Goal: Information Seeking & Learning: Learn about a topic

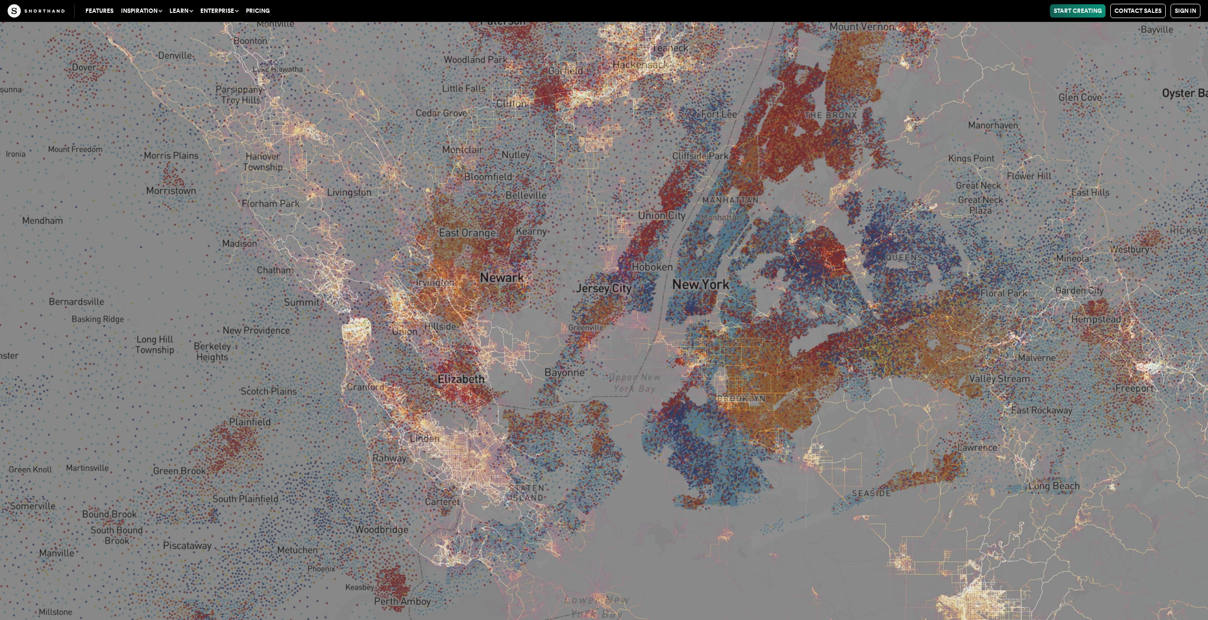
scroll to position [5345, 0]
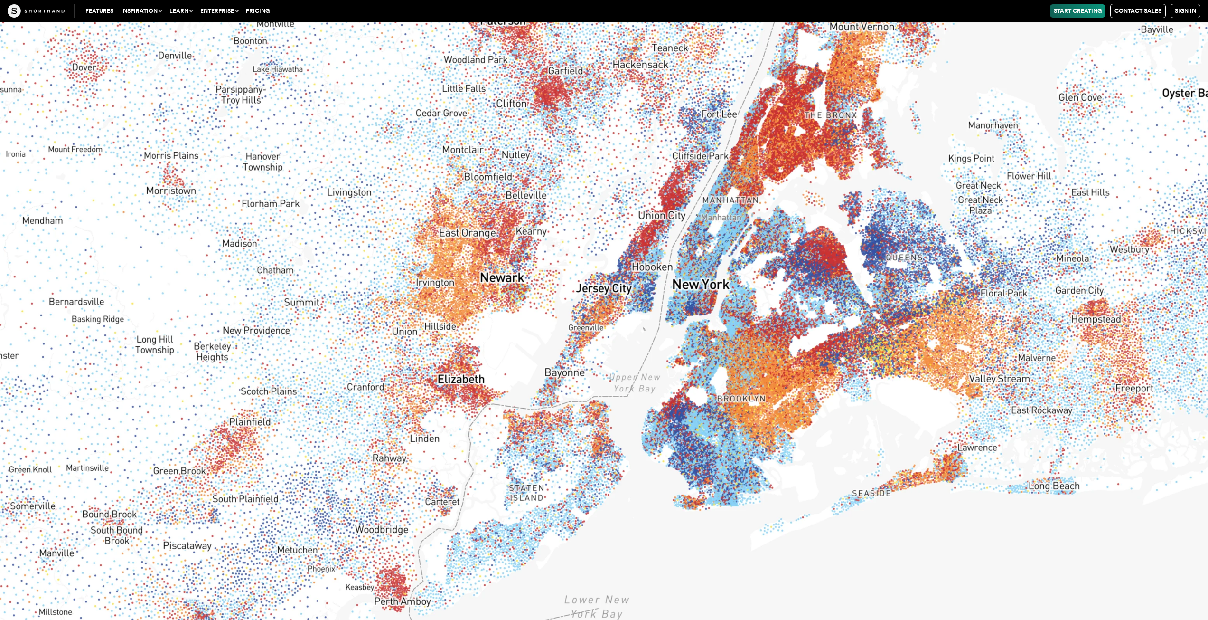
click at [699, 311] on img at bounding box center [604, 310] width 1208 height 620
click at [707, 397] on img at bounding box center [604, 310] width 1208 height 620
click at [748, 407] on img at bounding box center [604, 310] width 1208 height 620
click at [737, 457] on img at bounding box center [604, 310] width 1208 height 620
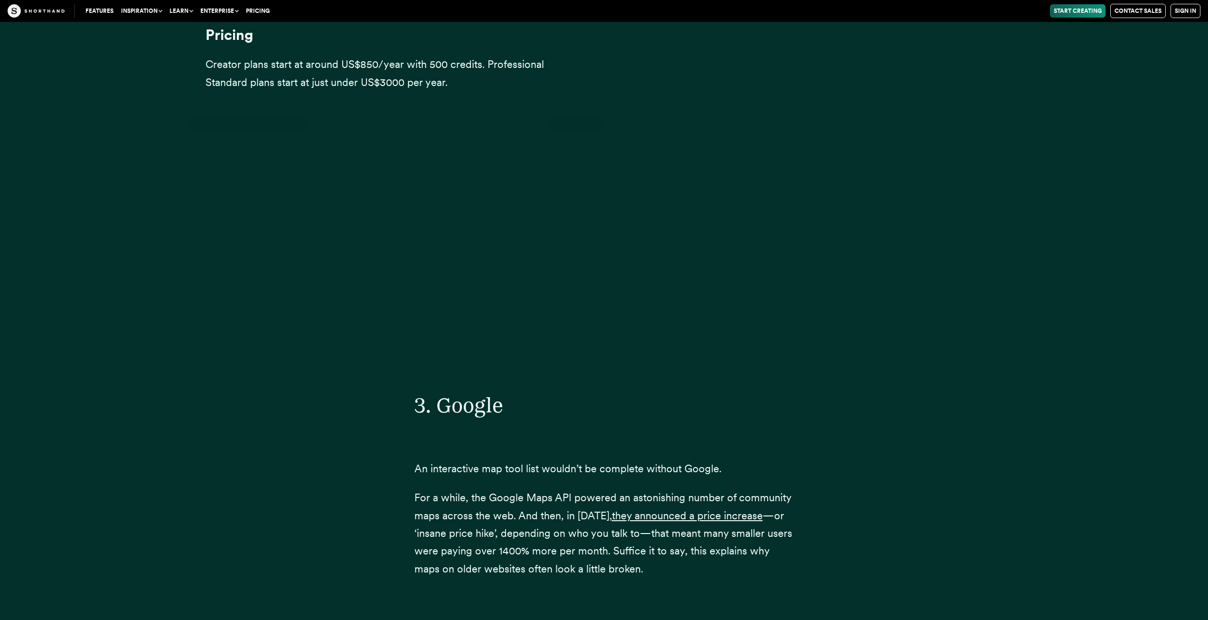
scroll to position [8786, 0]
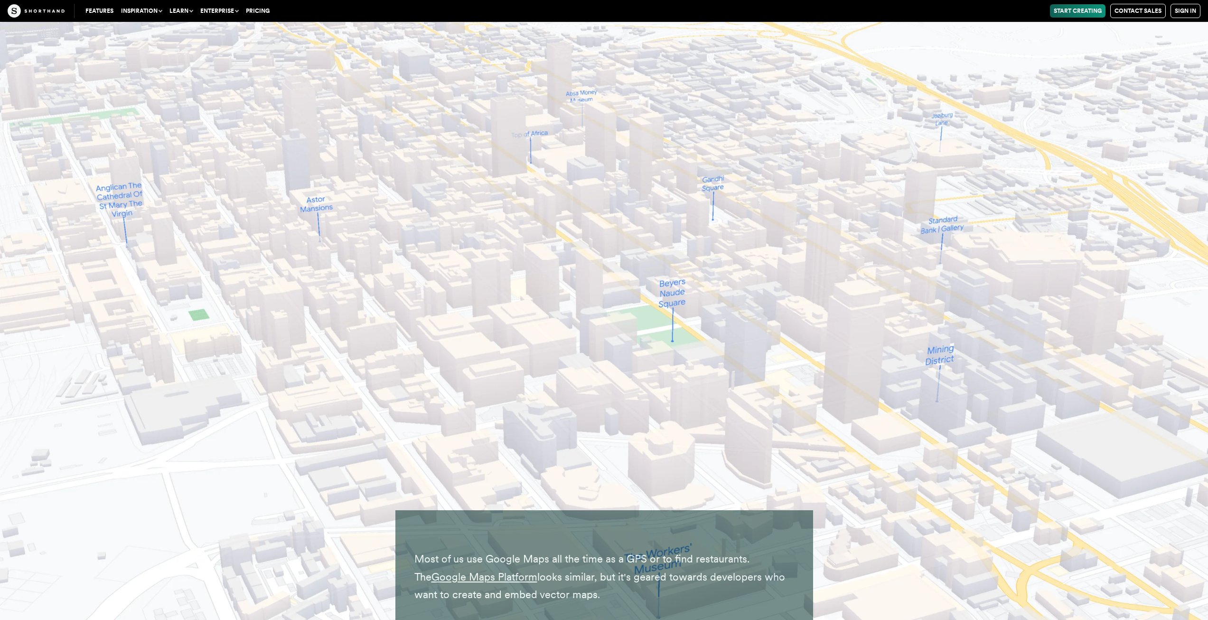
click at [917, 187] on img at bounding box center [604, 324] width 1208 height 620
click at [924, 203] on img at bounding box center [604, 324] width 1208 height 620
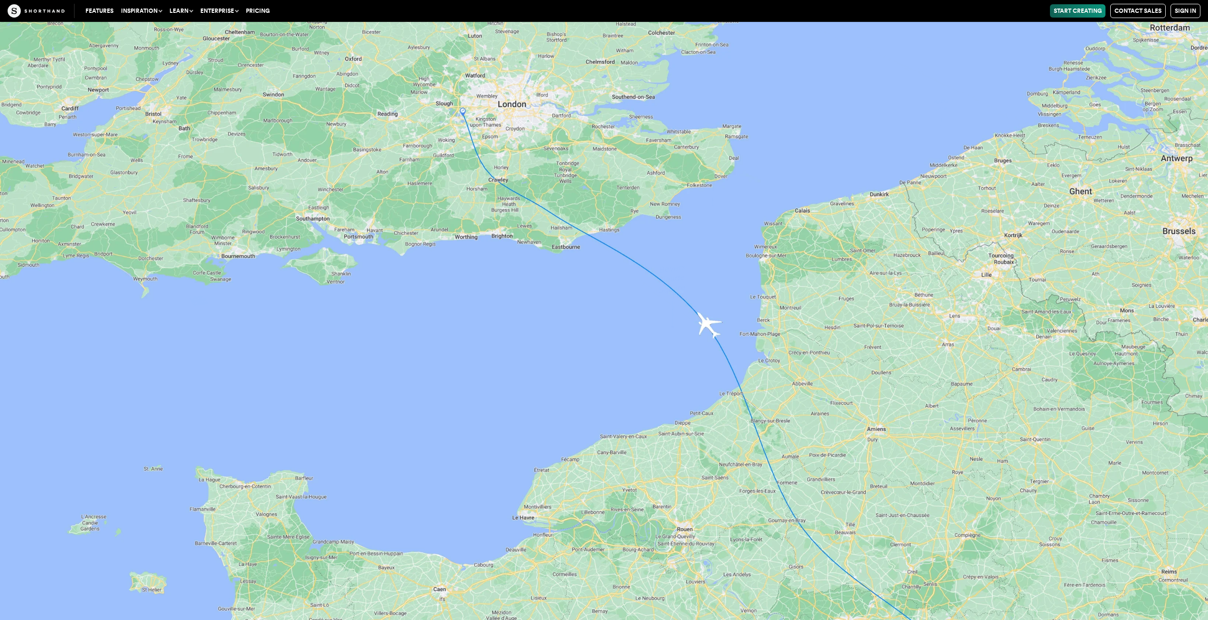
scroll to position [9406, 0]
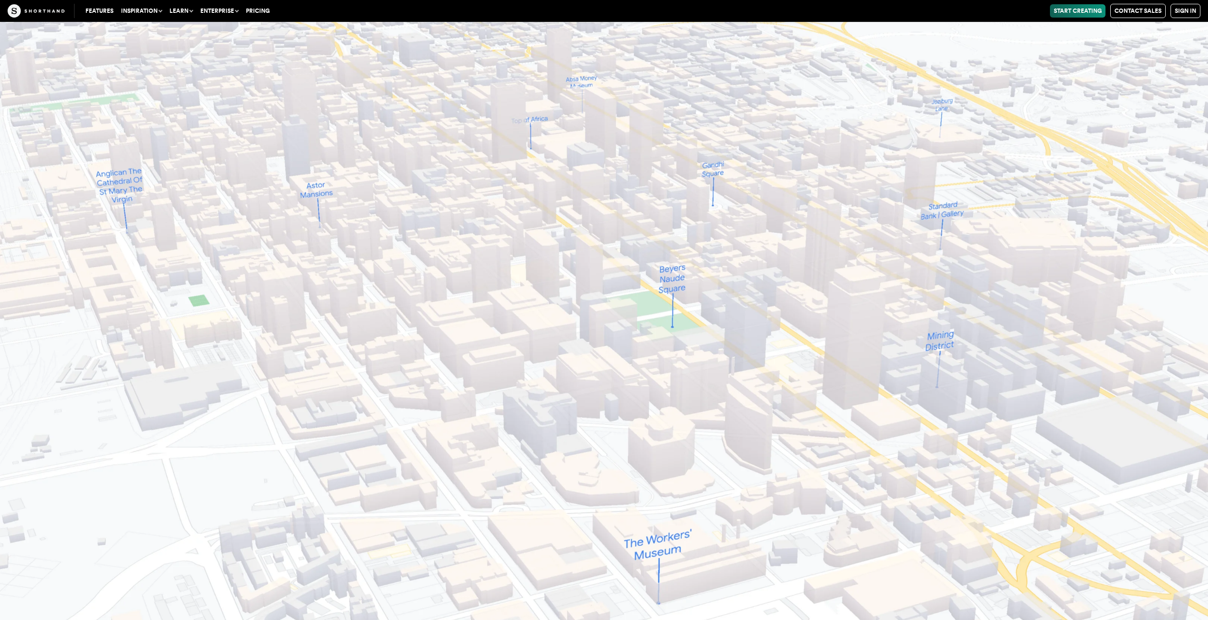
click at [643, 274] on img at bounding box center [604, 310] width 1208 height 620
click at [684, 272] on img at bounding box center [604, 310] width 1208 height 620
click at [666, 297] on img at bounding box center [604, 310] width 1208 height 620
click at [673, 328] on img at bounding box center [604, 310] width 1208 height 620
click at [674, 328] on img at bounding box center [604, 310] width 1208 height 620
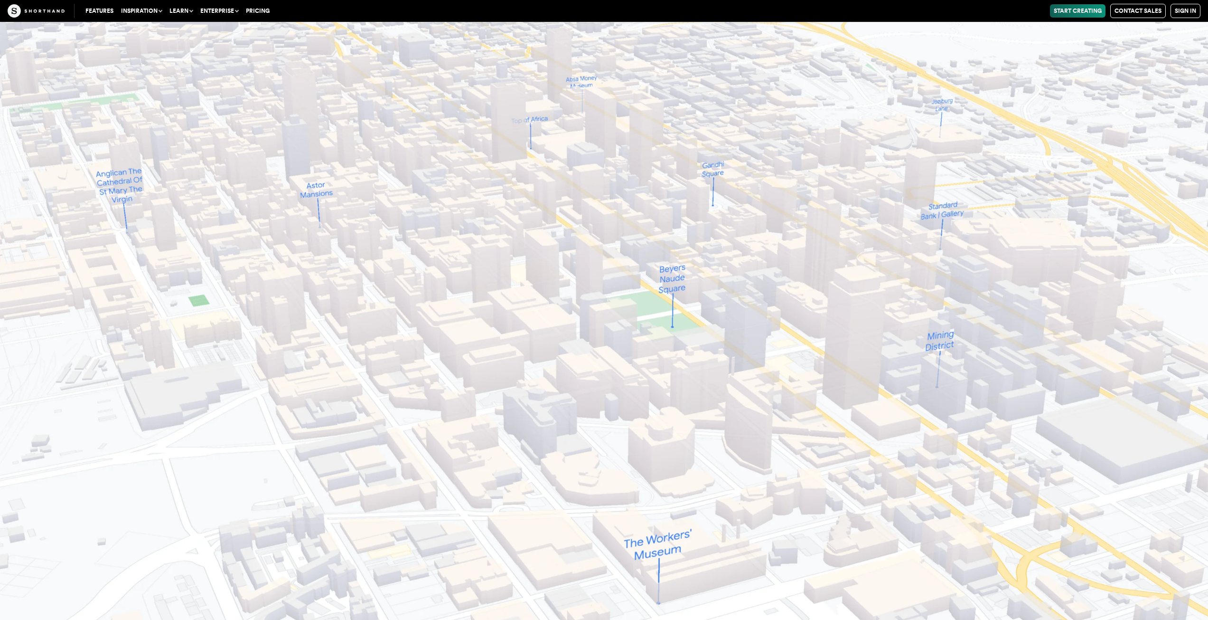
click at [699, 100] on img at bounding box center [604, 310] width 1208 height 620
click at [718, 165] on img at bounding box center [604, 310] width 1208 height 620
click at [593, 89] on img at bounding box center [604, 310] width 1208 height 620
click at [356, 219] on img at bounding box center [604, 310] width 1208 height 620
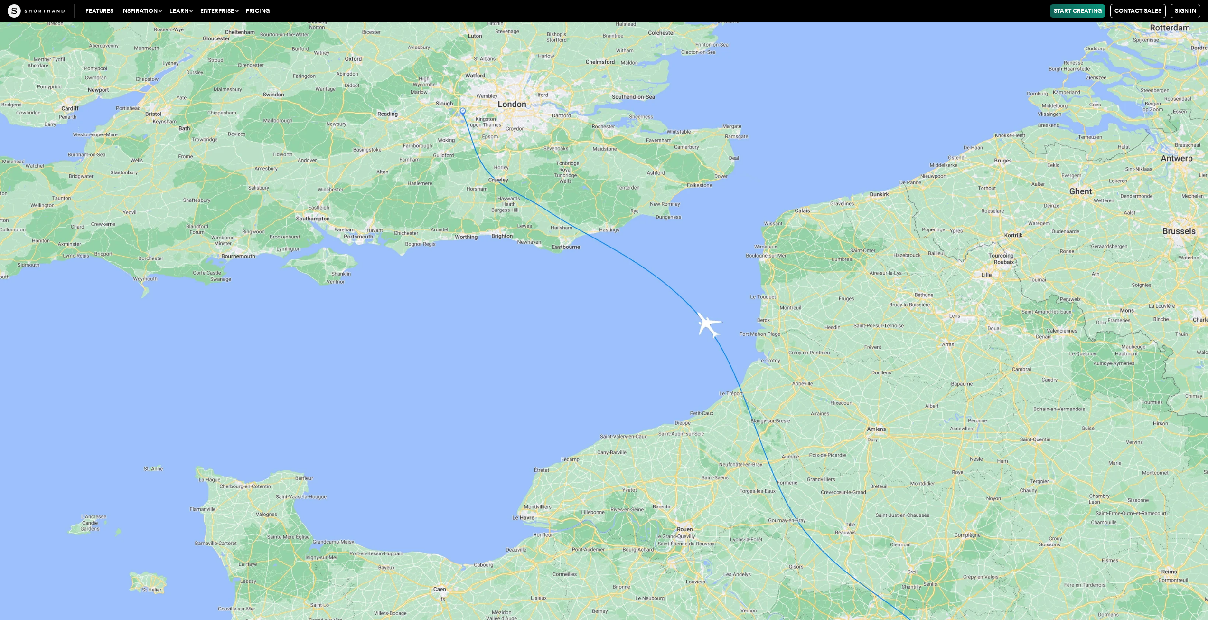
scroll to position [10645, 0]
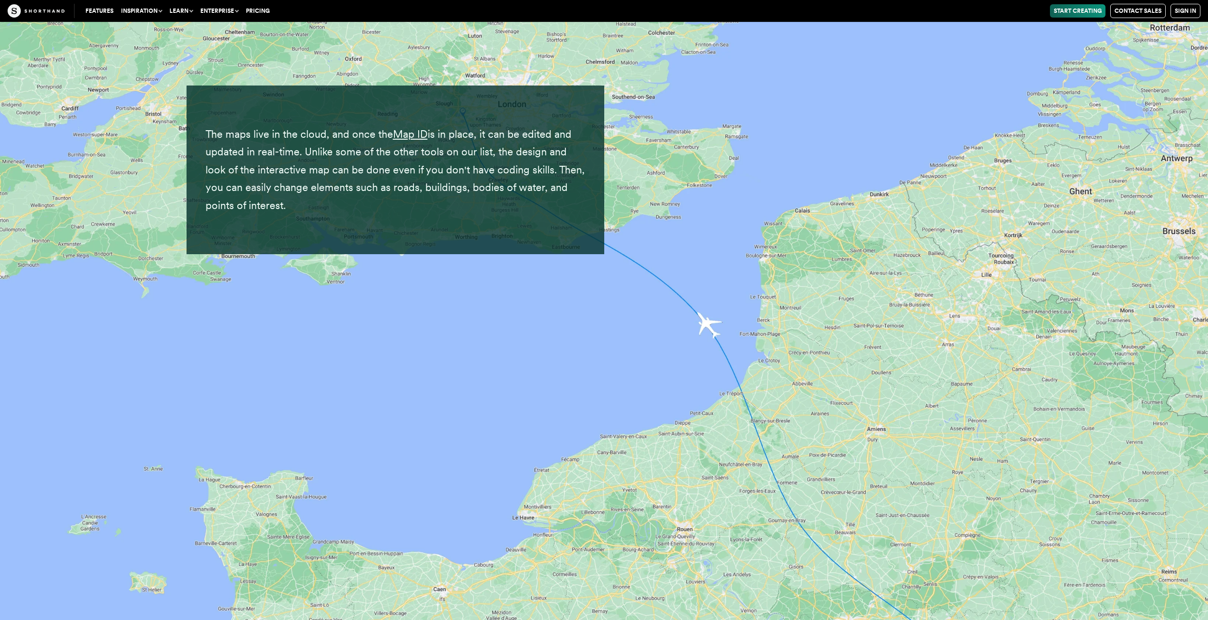
click at [950, 429] on img at bounding box center [604, 310] width 1208 height 620
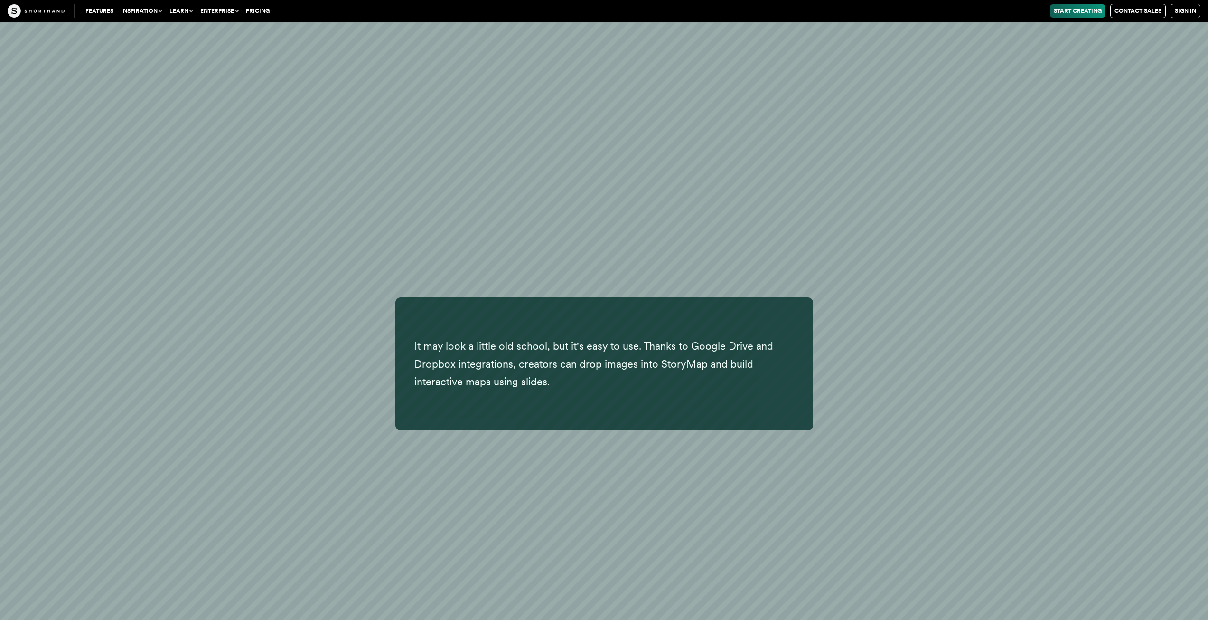
scroll to position [14431, 0]
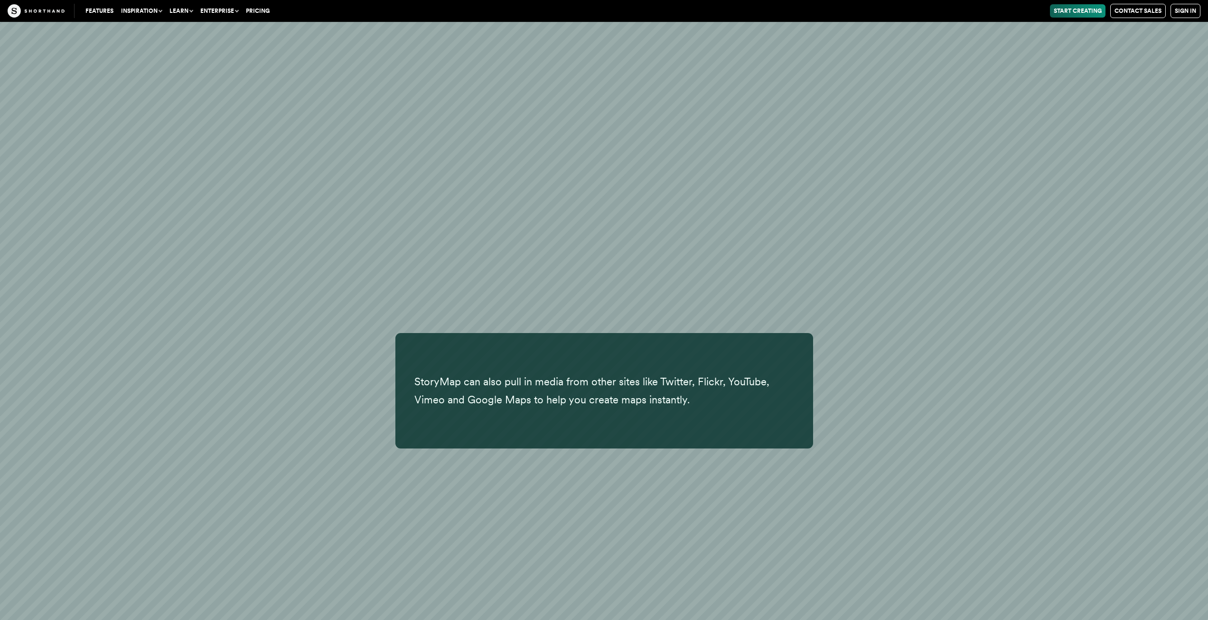
click at [916, 333] on div "StoryMap can also pull in media from other sites like Twitter, Flickr, YouTube,…" at bounding box center [605, 390] width 836 height 115
click at [627, 373] on p "StoryMap can also pull in media from other sites like Twitter, Flickr, YouTube,…" at bounding box center [605, 391] width 380 height 36
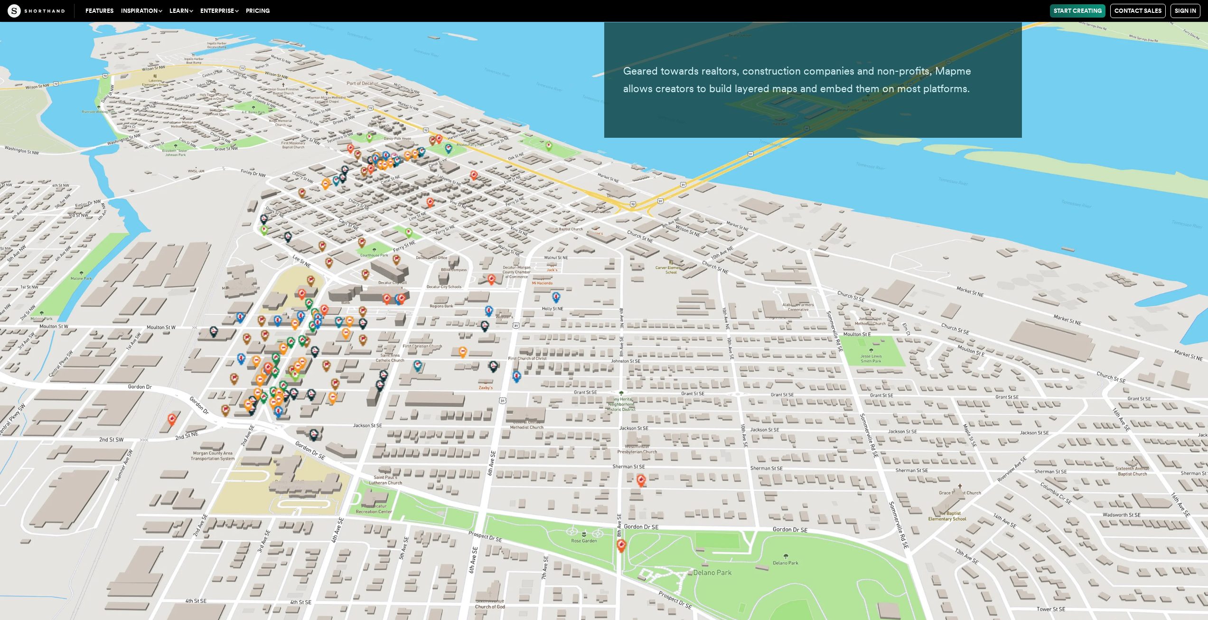
scroll to position [26406, 0]
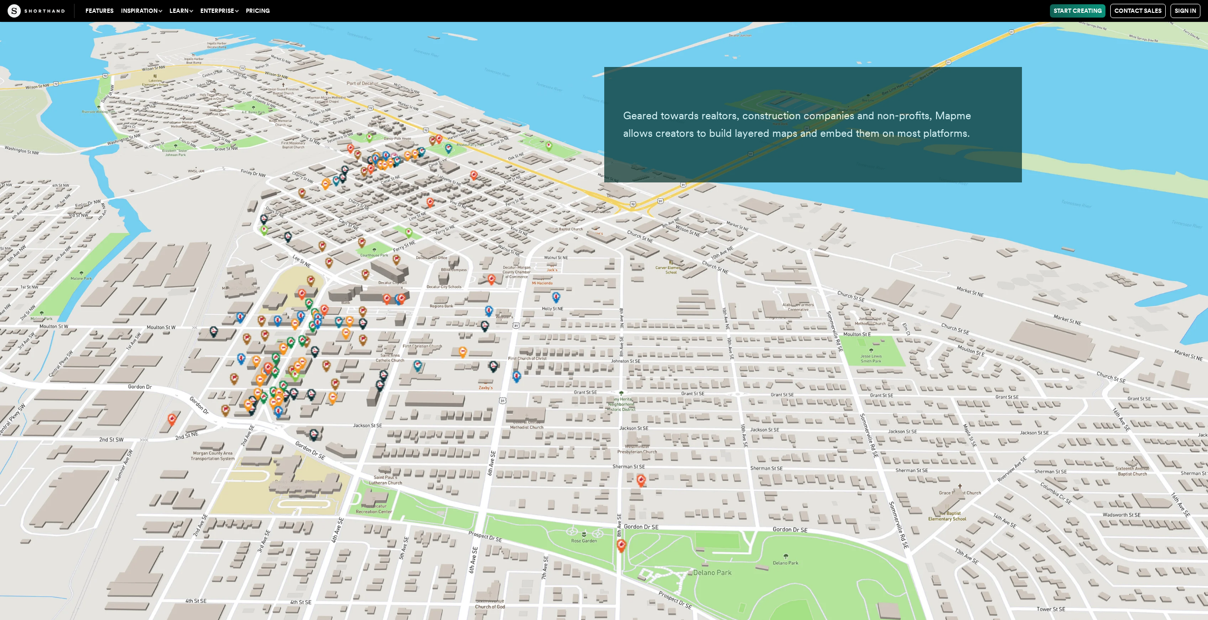
click at [705, 247] on img at bounding box center [604, 310] width 1208 height 620
click at [645, 365] on img at bounding box center [604, 310] width 1208 height 620
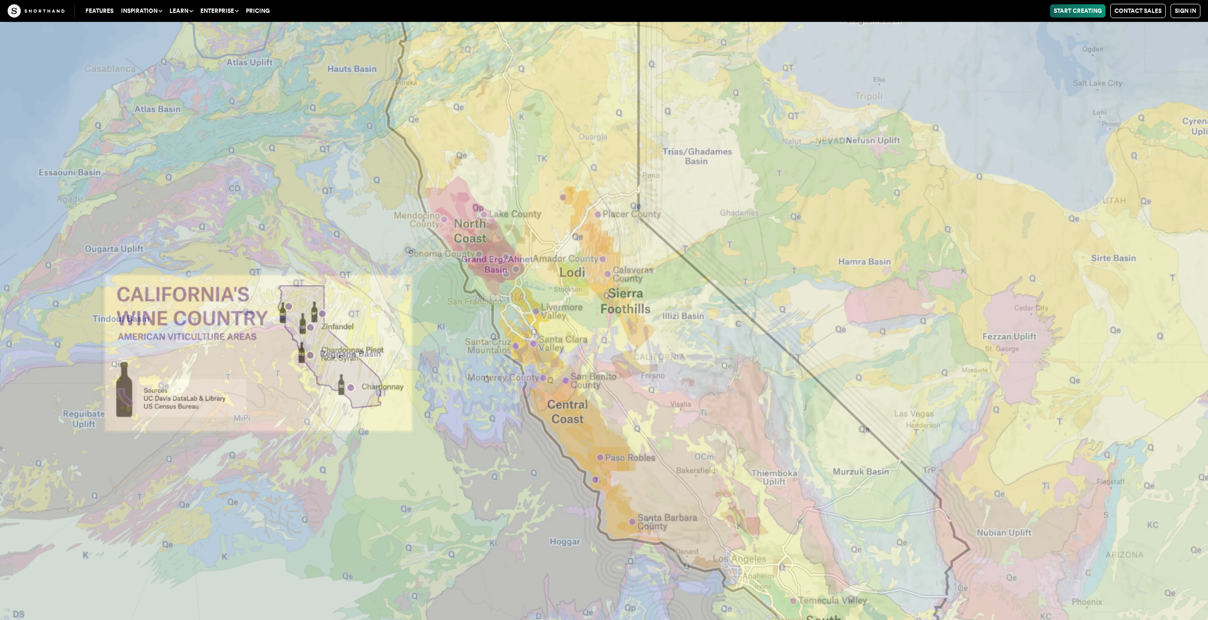
scroll to position [24203, 0]
click at [255, 7] on link "Pricing" at bounding box center [257, 10] width 31 height 13
